Goal: Navigation & Orientation: Understand site structure

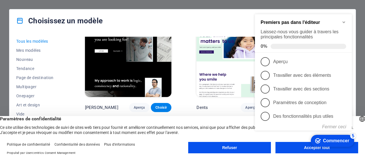
scroll to position [1816, 0]
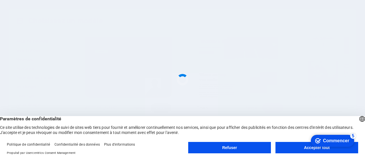
click at [291, 146] on button "Accepter tout" at bounding box center [317, 147] width 83 height 11
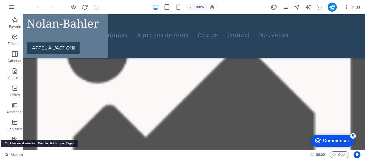
scroll to position [644, 0]
click at [17, 154] on font "Maison" at bounding box center [17, 155] width 12 height 4
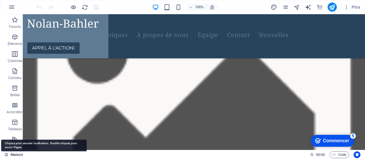
click at [18, 155] on font "Maison" at bounding box center [17, 155] width 12 height 4
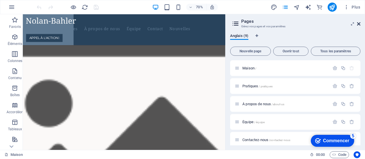
click at [359, 25] on icon at bounding box center [358, 24] width 3 height 5
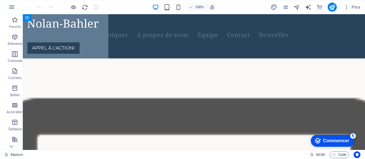
scroll to position [466, 0]
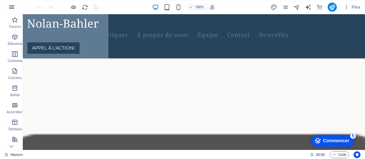
click at [10, 9] on icon "button" at bounding box center [11, 7] width 7 height 7
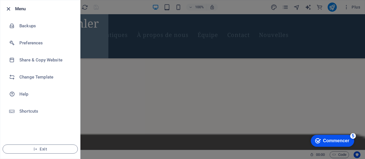
click at [8, 8] on icon "button" at bounding box center [8, 9] width 7 height 7
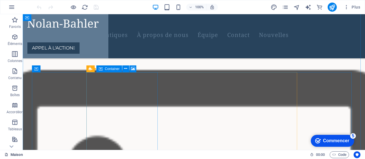
scroll to position [533, 0]
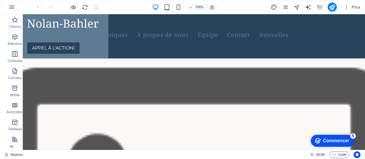
click at [11, 22] on icon at bounding box center [11, 18] width 8 height 8
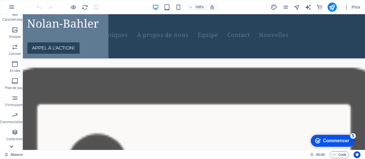
scroll to position [136, 0]
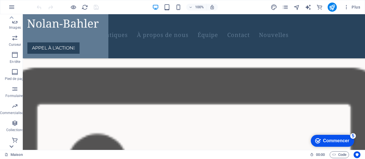
click at [11, 22] on icon at bounding box center [11, 18] width 8 height 8
click at [13, 19] on icon at bounding box center [11, 18] width 8 height 8
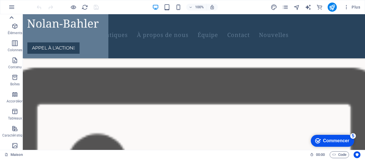
scroll to position [1, 0]
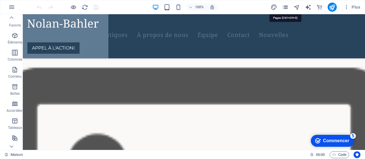
click at [287, 8] on icon "pages" at bounding box center [285, 7] width 7 height 7
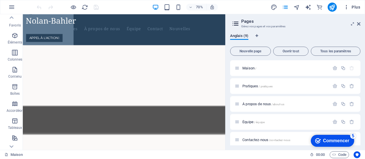
click at [347, 5] on icon "button" at bounding box center [347, 7] width 6 height 6
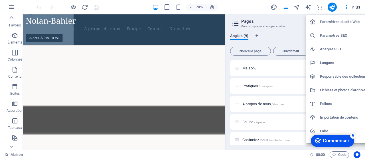
click at [354, 7] on div at bounding box center [182, 79] width 365 height 159
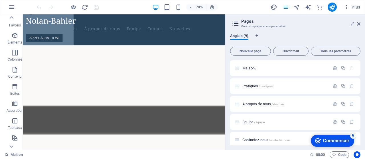
click at [354, 7] on font "Plus" at bounding box center [356, 7] width 9 height 5
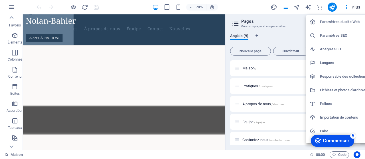
drag, startPoint x: 354, startPoint y: 7, endPoint x: 335, endPoint y: 48, distance: 44.7
click at [335, 48] on div "Paramètres du site Web Paramètres SEO Analyse SEO Langues Responsable des colle…" at bounding box center [182, 81] width 365 height 156
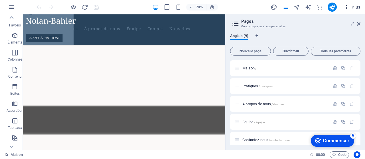
click at [355, 5] on font "Plus" at bounding box center [356, 7] width 9 height 5
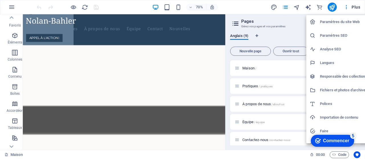
click at [355, 8] on div at bounding box center [182, 79] width 365 height 159
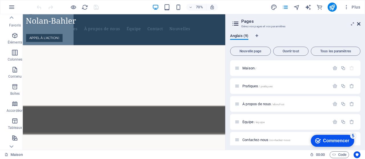
click at [359, 23] on icon at bounding box center [358, 24] width 3 height 5
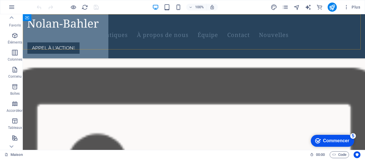
click at [102, 39] on div "Pratiques À propos de nous Équipe Contact Nouvelles APPEL À L'ACTION " at bounding box center [194, 36] width 342 height 44
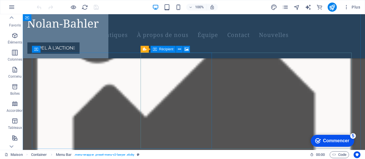
scroll to position [661, 0]
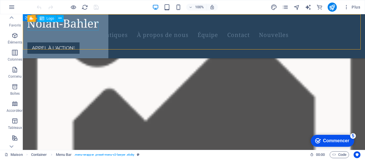
click at [80, 28] on div at bounding box center [187, 23] width 320 height 9
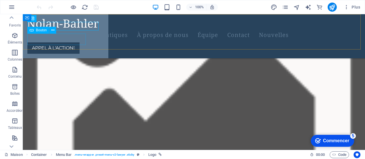
click at [75, 43] on div "APPEL À L'ACTION " at bounding box center [193, 48] width 333 height 11
